Goal: Information Seeking & Learning: Learn about a topic

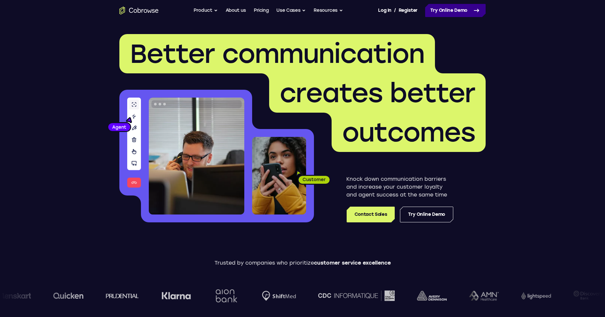
click at [477, 7] on icon at bounding box center [476, 11] width 8 height 8
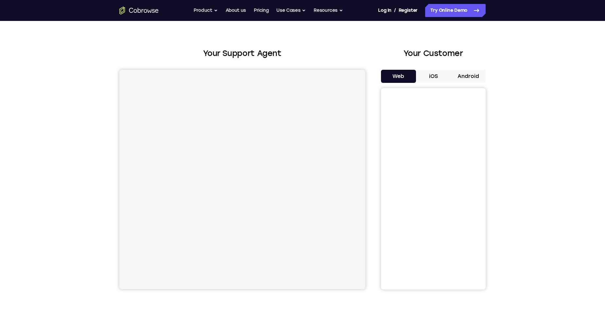
scroll to position [18, 0]
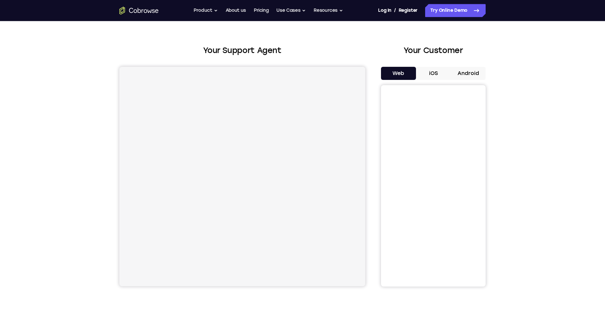
click at [468, 75] on button "Android" at bounding box center [468, 73] width 35 height 13
click at [542, 86] on div "Your Support Agent Your Customer Web iOS Android Next Steps We’d be happy to gi…" at bounding box center [302, 218] width 605 height 431
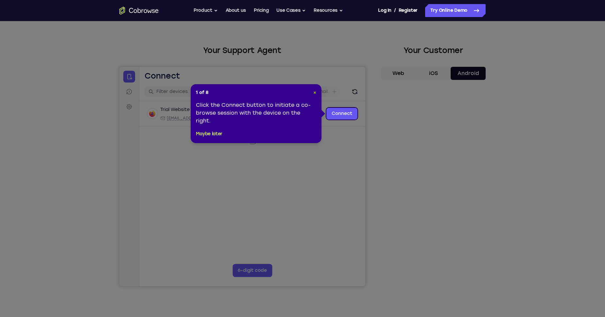
click at [315, 92] on span "×" at bounding box center [314, 93] width 3 height 6
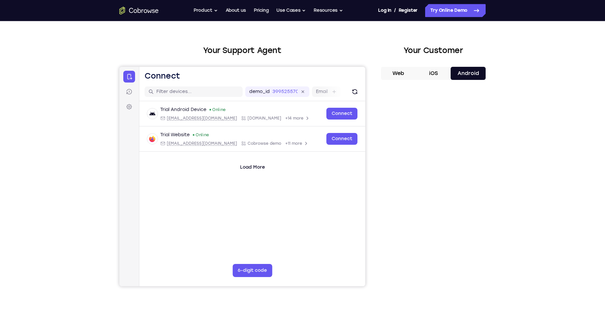
click at [427, 76] on button "iOS" at bounding box center [433, 73] width 35 height 13
